Goal: Task Accomplishment & Management: Manage account settings

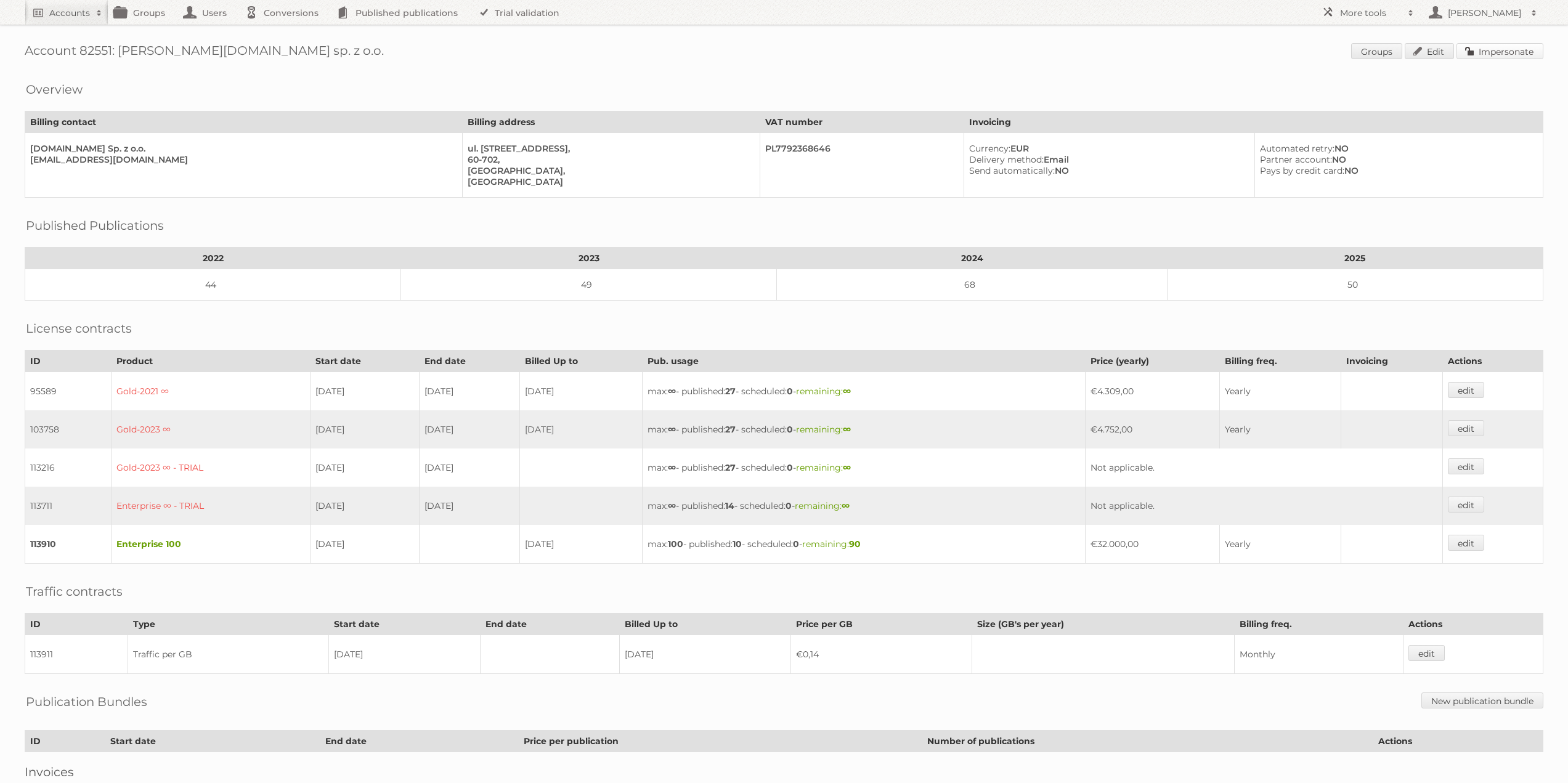
click at [1522, 49] on link "Impersonate" at bounding box center [1499, 51] width 87 height 16
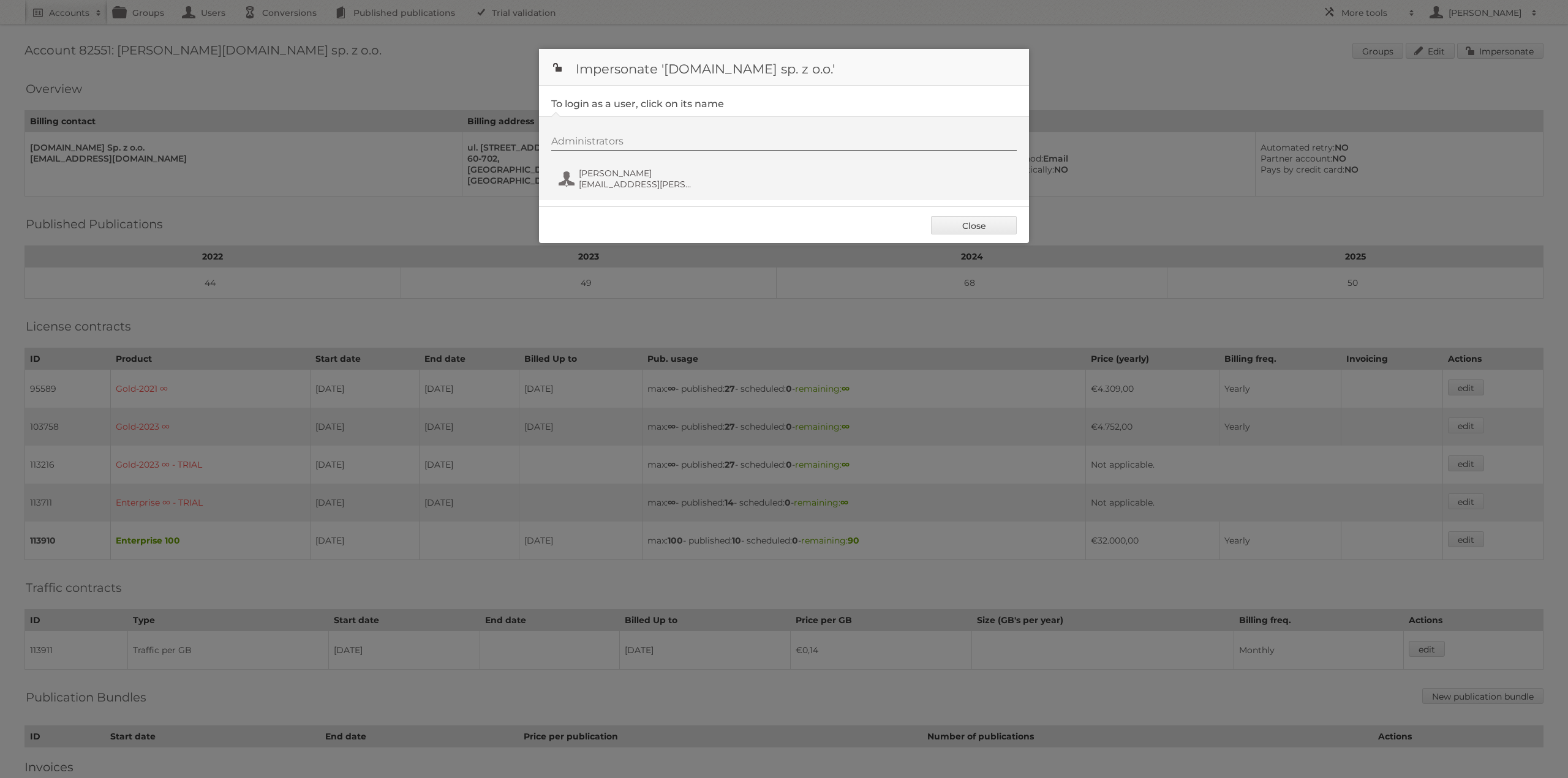
click at [646, 192] on div "Administrators [PERSON_NAME] [PERSON_NAME][EMAIL_ADDRESS][PERSON_NAME][DOMAIN_N…" at bounding box center [790, 164] width 477 height 59
click at [642, 182] on span "[EMAIL_ADDRESS][PERSON_NAME][DOMAIN_NAME]" at bounding box center [638, 184] width 119 height 11
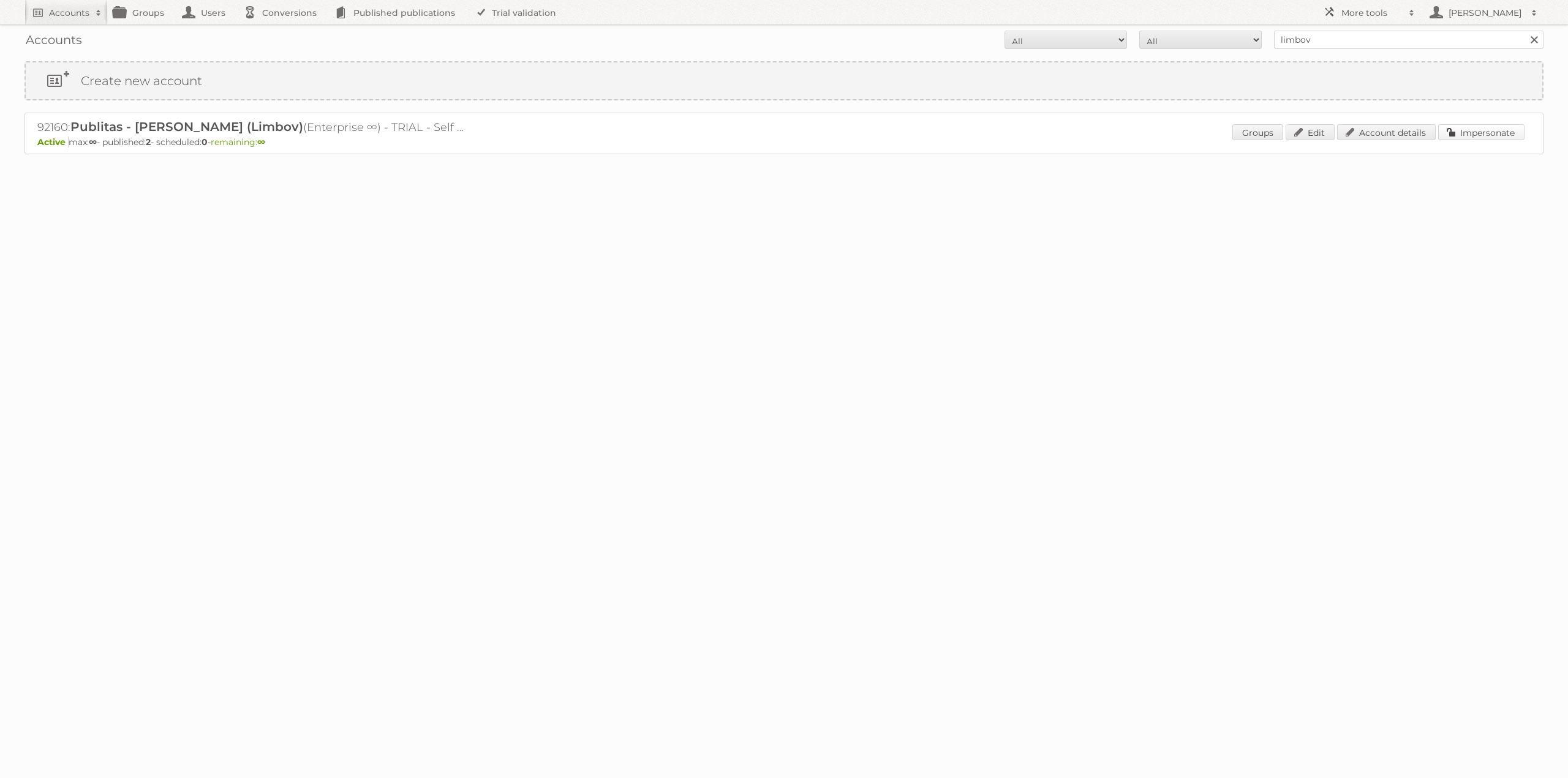
click at [1493, 134] on link "Impersonate" at bounding box center [1481, 132] width 86 height 16
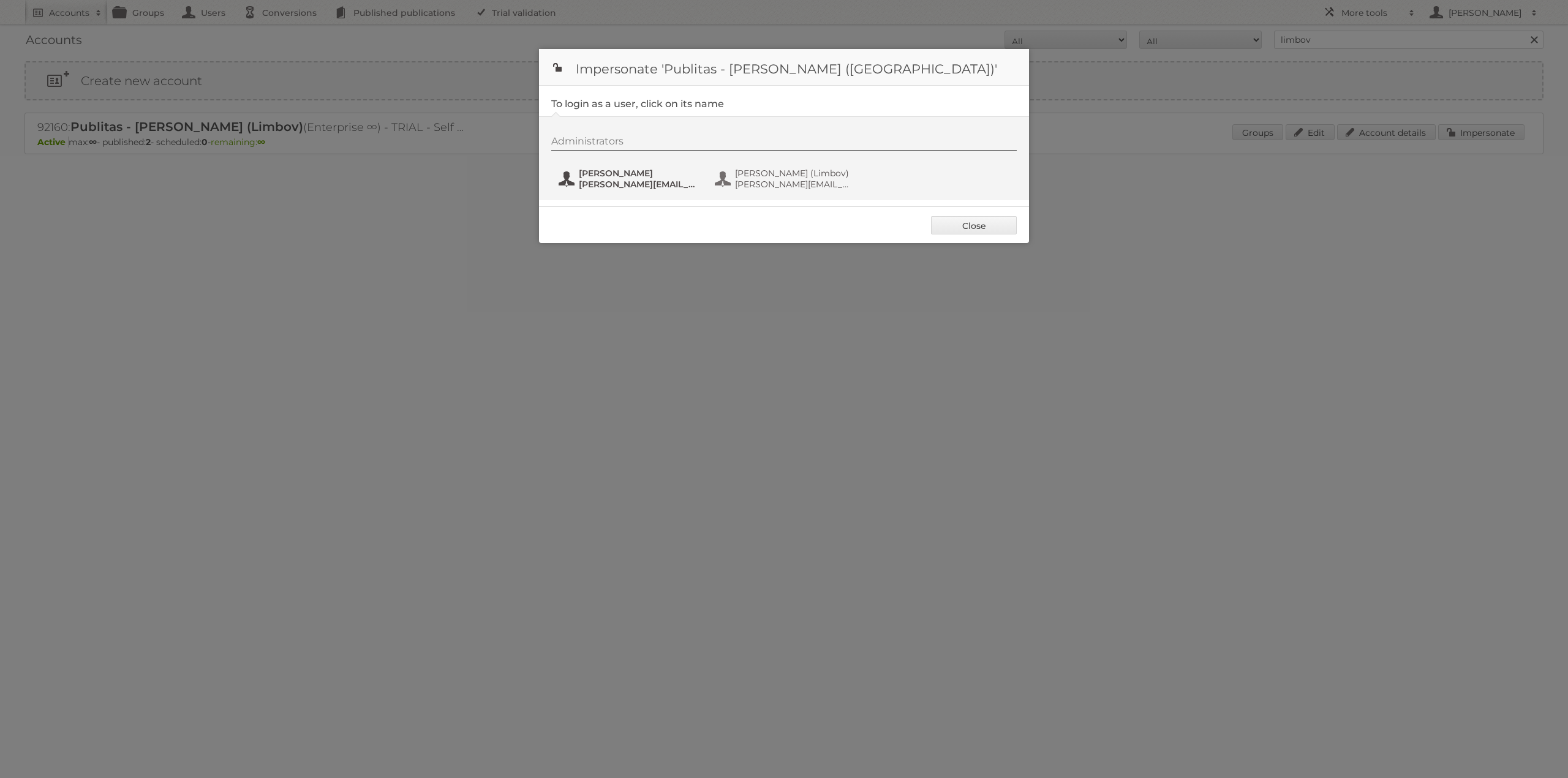
click at [587, 169] on span "[PERSON_NAME]" at bounding box center [638, 173] width 119 height 11
